Goal: Find specific page/section: Find specific page/section

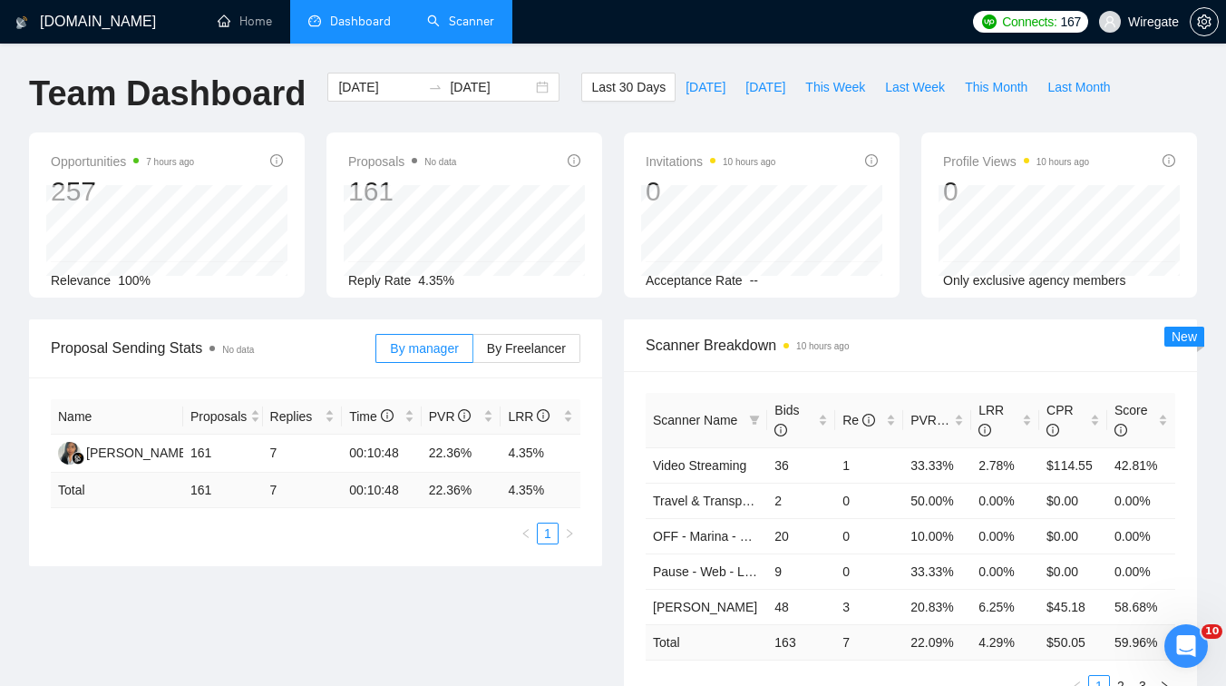
click at [481, 17] on link "Scanner" at bounding box center [460, 21] width 67 height 15
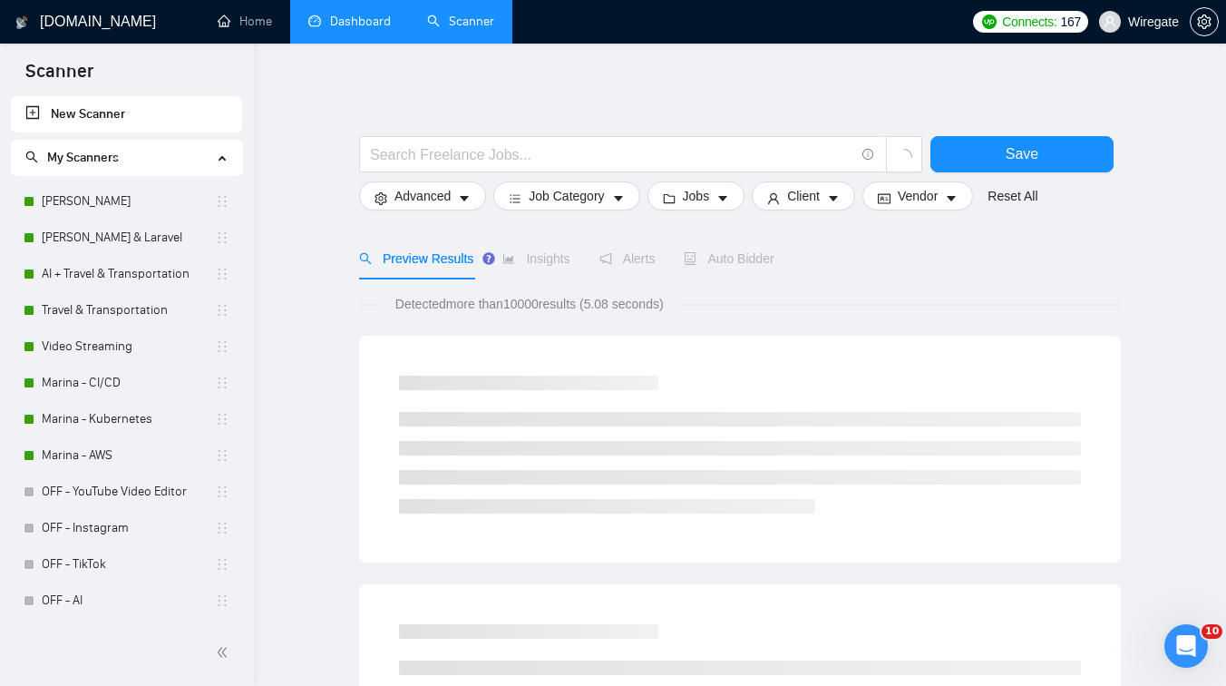
click at [320, 14] on link "Dashboard" at bounding box center [349, 21] width 83 height 15
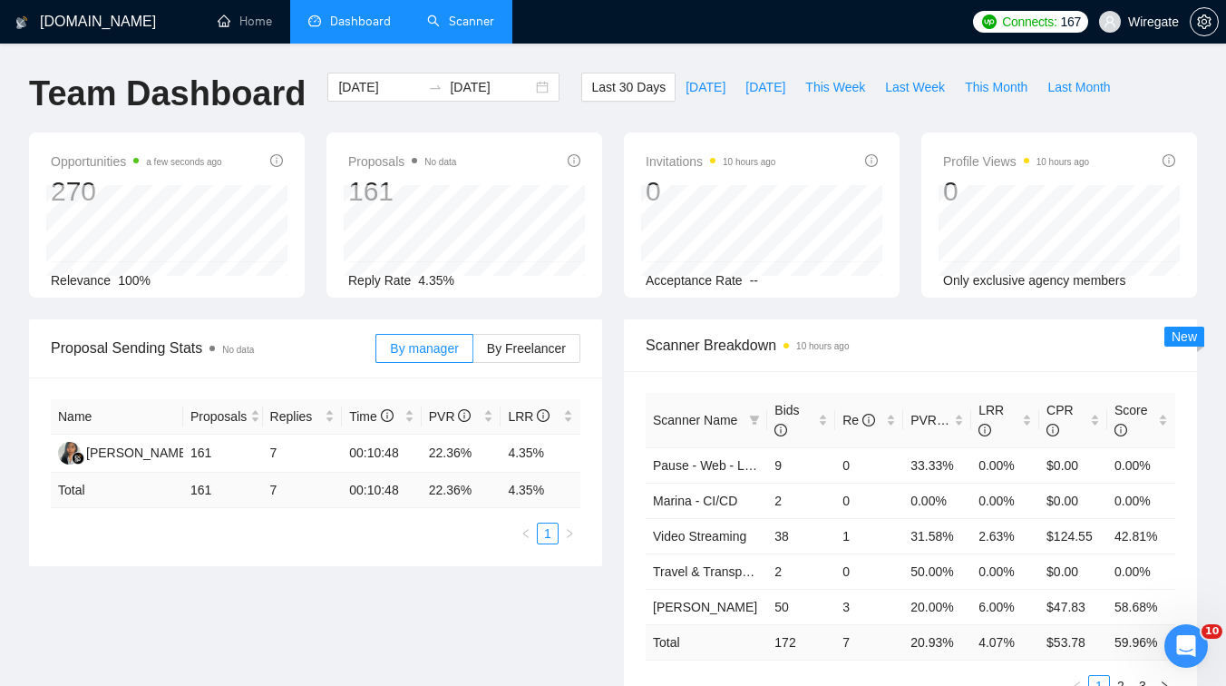
click at [477, 15] on link "Scanner" at bounding box center [460, 21] width 67 height 15
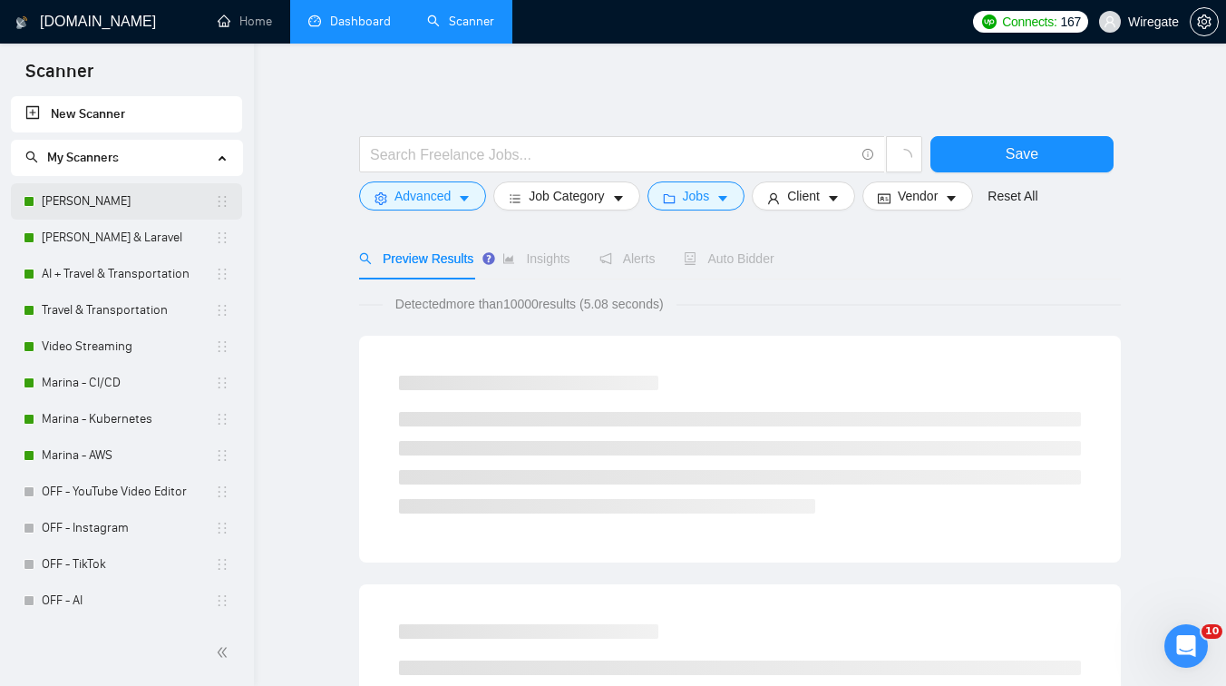
click at [123, 203] on link "[PERSON_NAME]" at bounding box center [128, 201] width 173 height 36
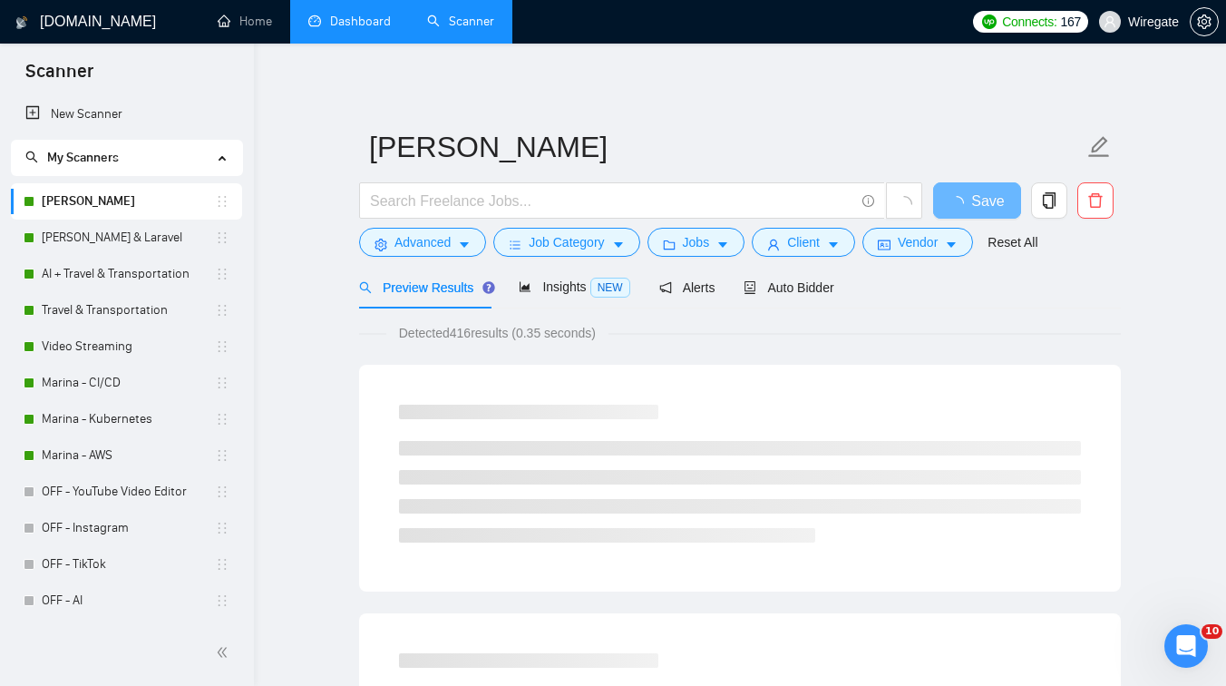
click at [363, 15] on link "Dashboard" at bounding box center [349, 21] width 83 height 15
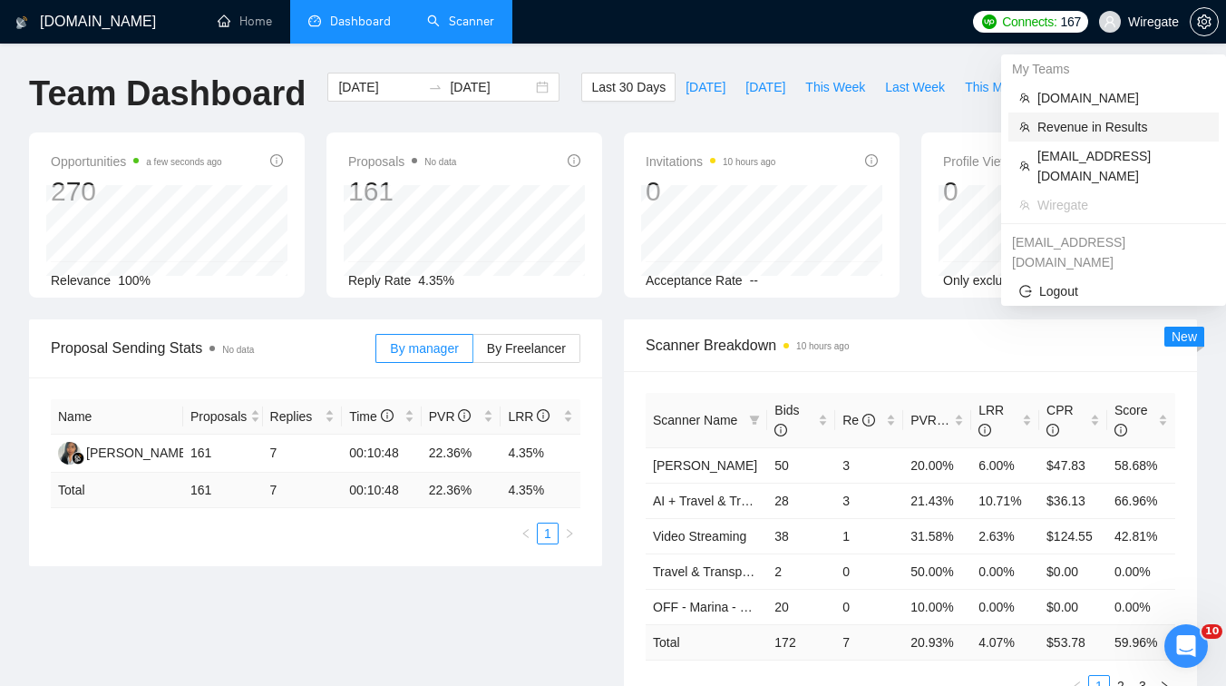
click at [1071, 127] on span "Revenue in Results" at bounding box center [1122, 127] width 170 height 20
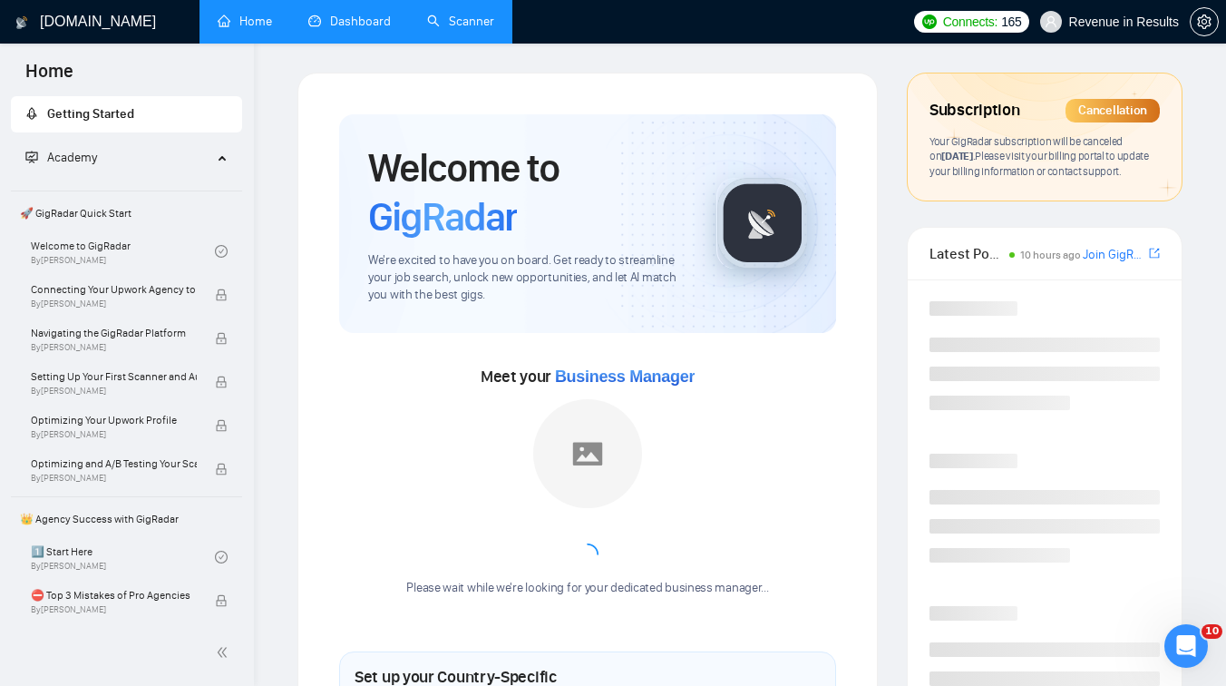
click at [362, 22] on link "Dashboard" at bounding box center [349, 21] width 83 height 15
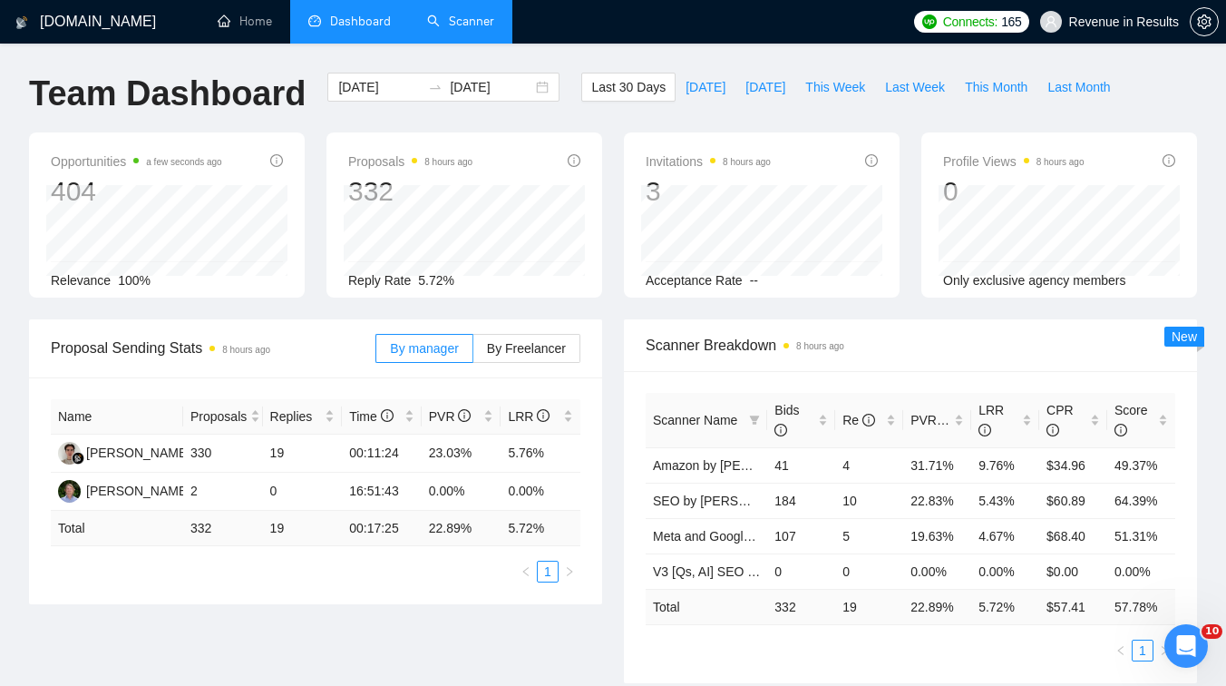
click at [96, 14] on h1 "[DOMAIN_NAME]" at bounding box center [98, 22] width 116 height 44
